Goal: Subscribe to service/newsletter

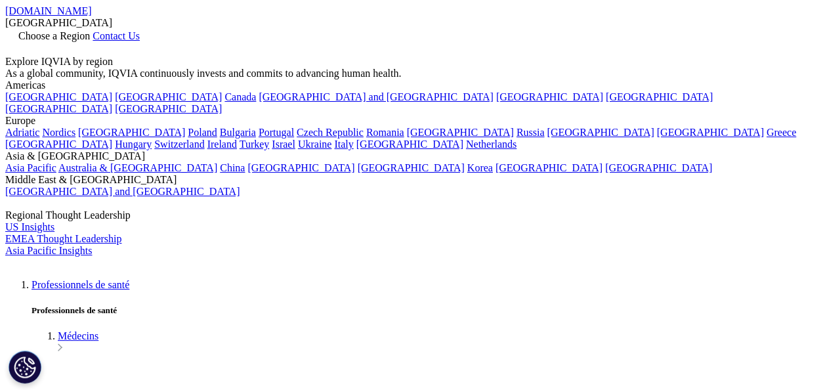
click at [90, 30] on span "Choose a Region" at bounding box center [54, 35] width 72 height 11
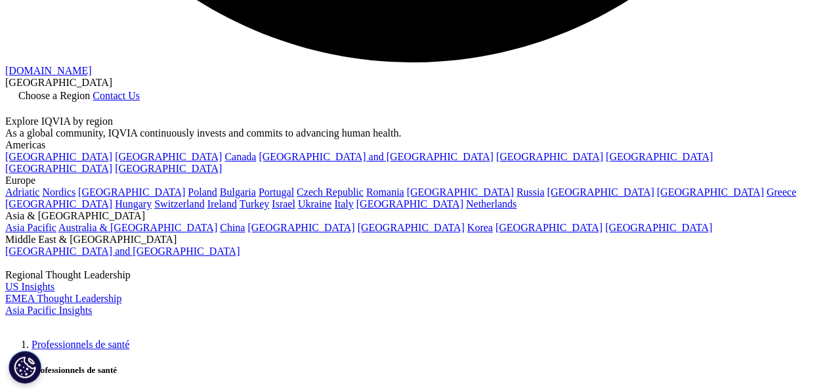
scroll to position [2411, 0]
